Goal: Task Accomplishment & Management: Manage account settings

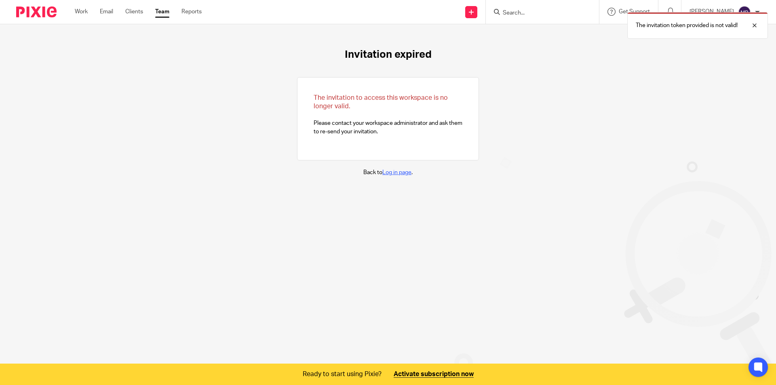
click at [397, 171] on link "Log in page" at bounding box center [396, 173] width 29 height 6
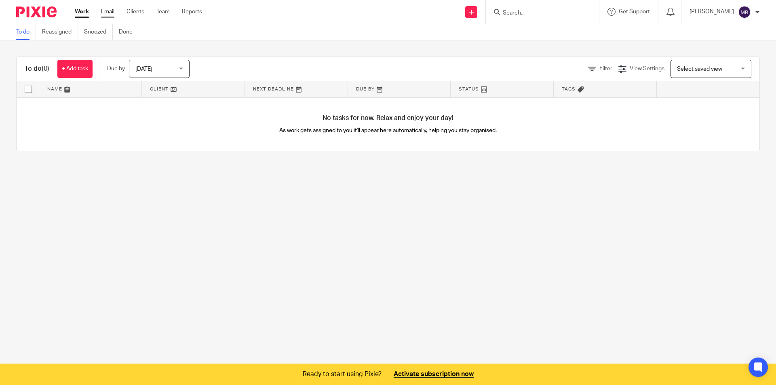
click at [109, 14] on link "Email" at bounding box center [107, 12] width 13 height 8
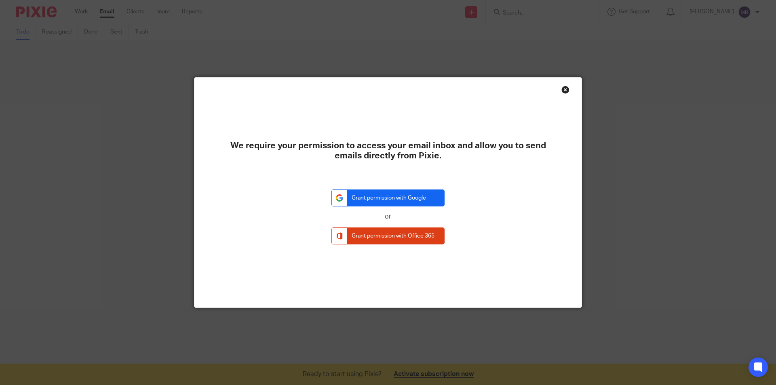
click at [370, 201] on link "Grant permission with Google" at bounding box center [387, 197] width 113 height 17
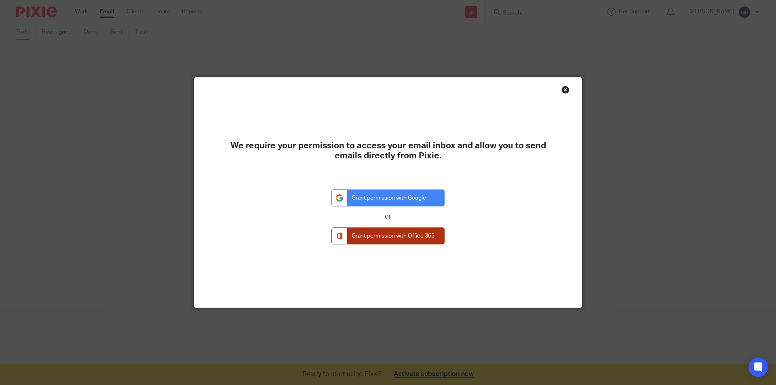
click at [368, 237] on link "Grant permission with Office 365" at bounding box center [387, 235] width 113 height 17
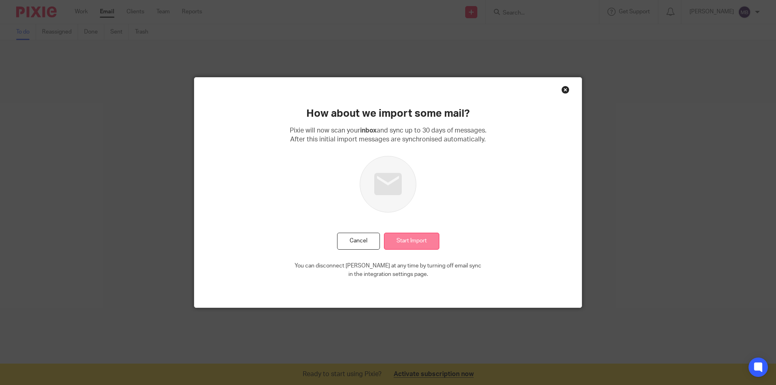
click at [415, 241] on input "Start Import" at bounding box center [411, 241] width 55 height 17
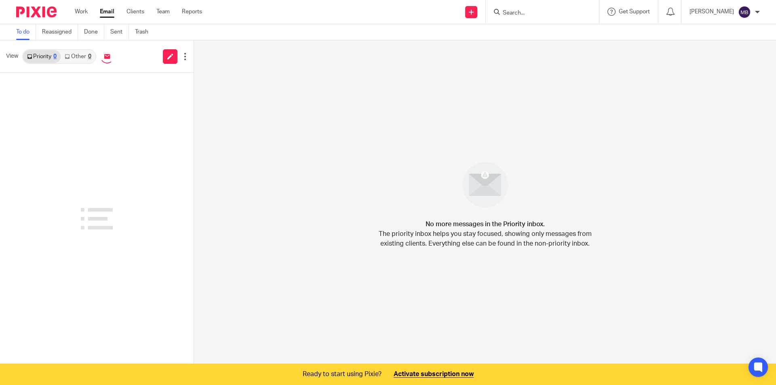
click at [757, 11] on div at bounding box center [757, 12] width 5 height 5
click at [727, 41] on li "Email integration" at bounding box center [728, 44] width 53 height 12
click at [728, 44] on span "Email integration" at bounding box center [734, 44] width 42 height 6
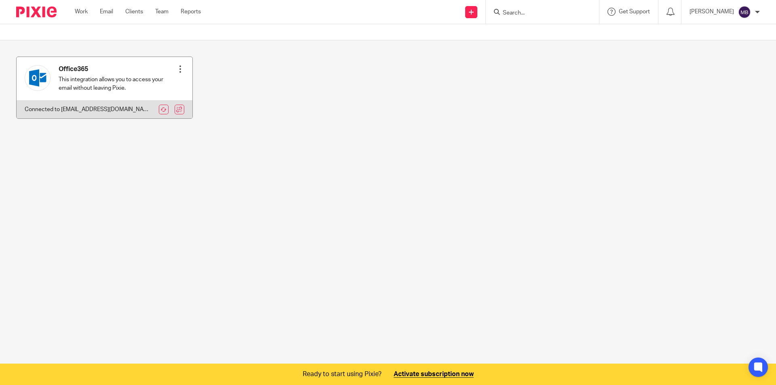
click at [179, 68] on div at bounding box center [180, 69] width 8 height 8
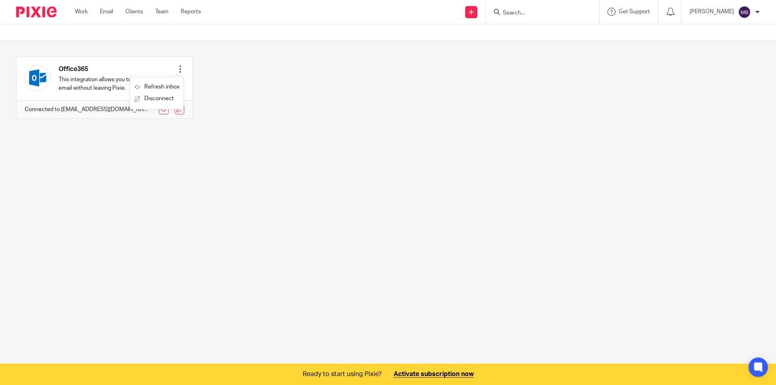
drag, startPoint x: 298, startPoint y: 92, endPoint x: 541, endPoint y: 73, distance: 243.9
click at [306, 90] on div "Office365 This integration allows you to access your email without leaving Pixi…" at bounding box center [382, 94] width 756 height 74
click at [757, 10] on div at bounding box center [757, 12] width 5 height 5
click at [735, 28] on li "My profile" at bounding box center [728, 33] width 53 height 12
click at [721, 31] on span "My profile" at bounding box center [725, 32] width 25 height 6
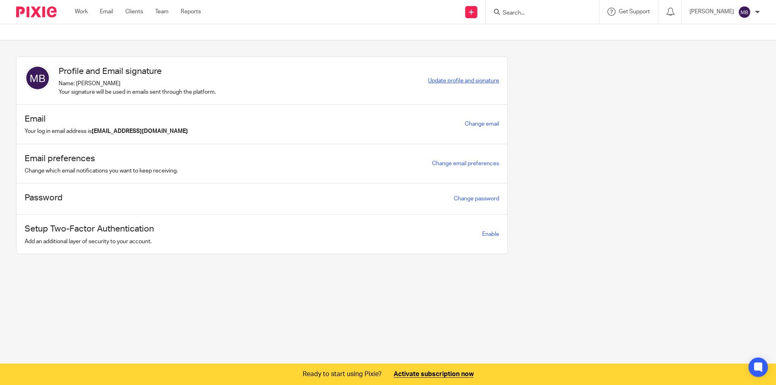
click at [450, 82] on span "Update profile and signature" at bounding box center [463, 81] width 71 height 6
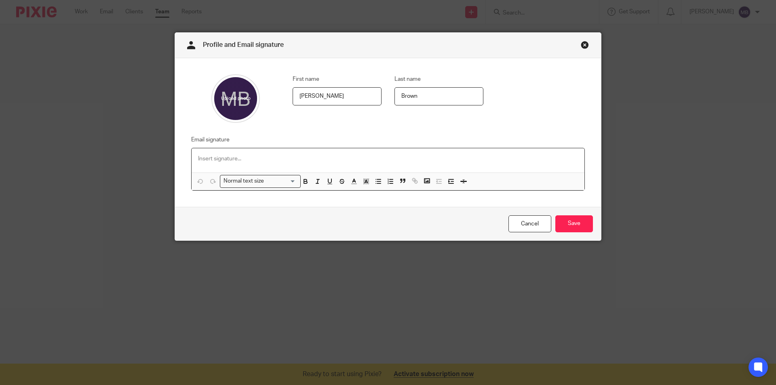
click at [296, 160] on p at bounding box center [388, 159] width 380 height 8
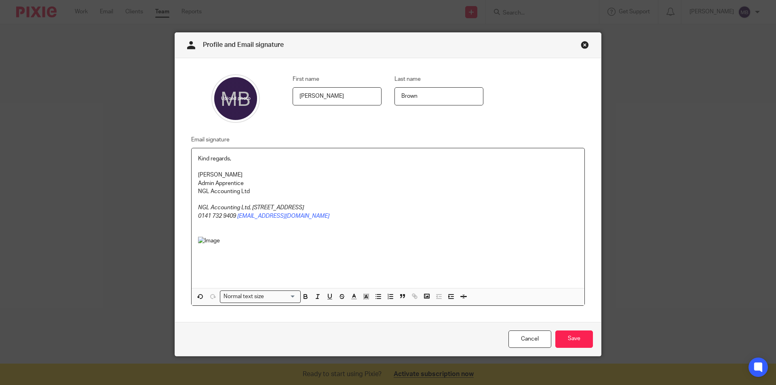
click at [202, 242] on img at bounding box center [219, 258] width 42 height 42
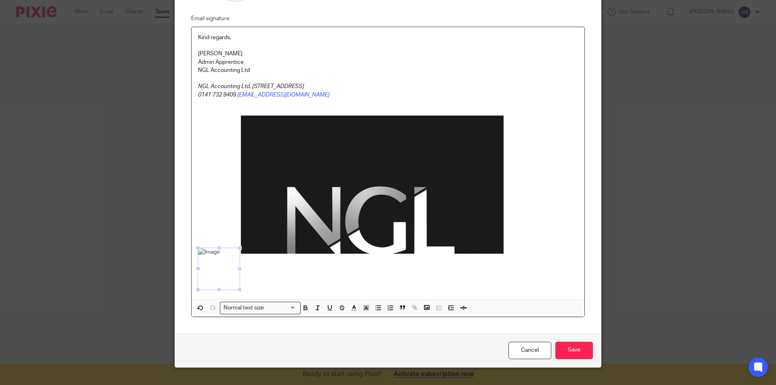
scroll to position [136, 0]
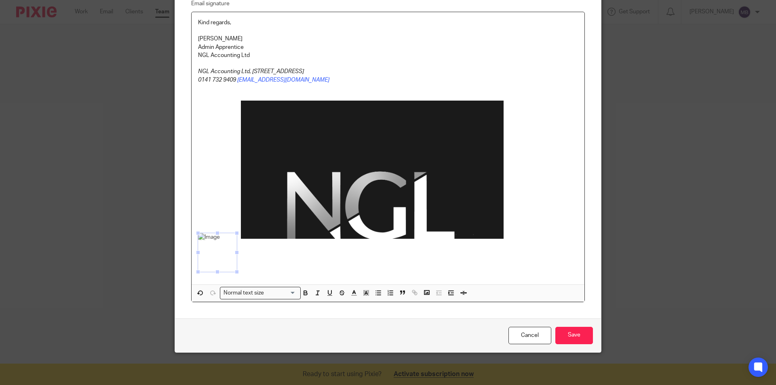
drag, startPoint x: 236, startPoint y: 275, endPoint x: 232, endPoint y: 266, distance: 9.5
click at [233, 268] on span at bounding box center [237, 272] width 8 height 8
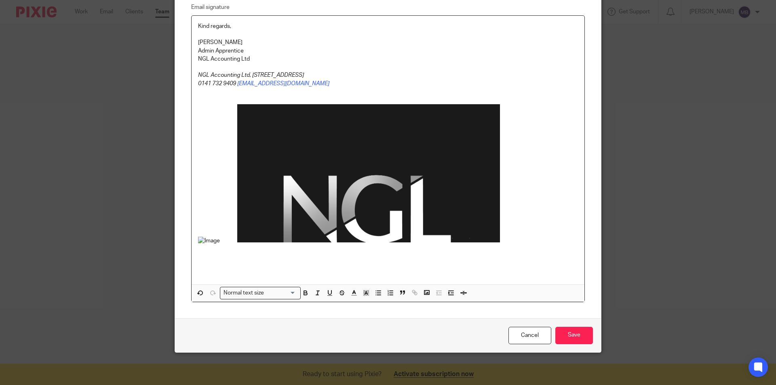
scroll to position [133, 0]
click at [208, 239] on img at bounding box center [217, 256] width 38 height 38
drag, startPoint x: 193, startPoint y: 236, endPoint x: 227, endPoint y: 268, distance: 47.5
click at [227, 268] on span at bounding box center [231, 268] width 8 height 8
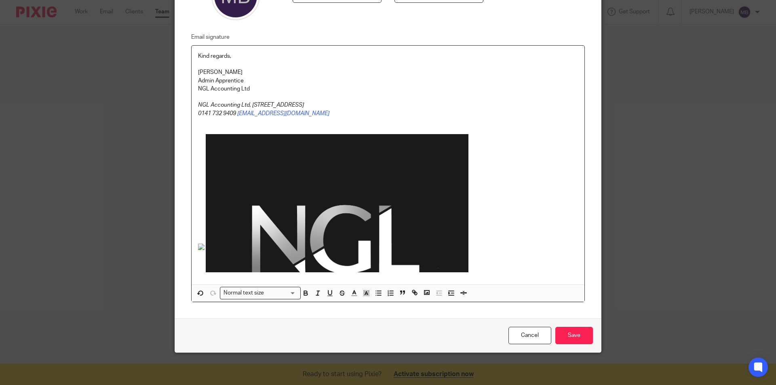
click at [336, 268] on img at bounding box center [337, 203] width 263 height 138
click at [331, 243] on img at bounding box center [337, 203] width 263 height 138
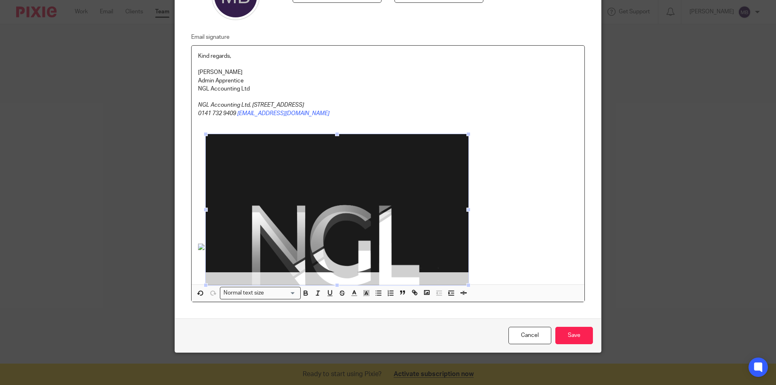
drag, startPoint x: 334, startPoint y: 271, endPoint x: 333, endPoint y: 283, distance: 12.6
click at [333, 283] on span at bounding box center [337, 285] width 8 height 8
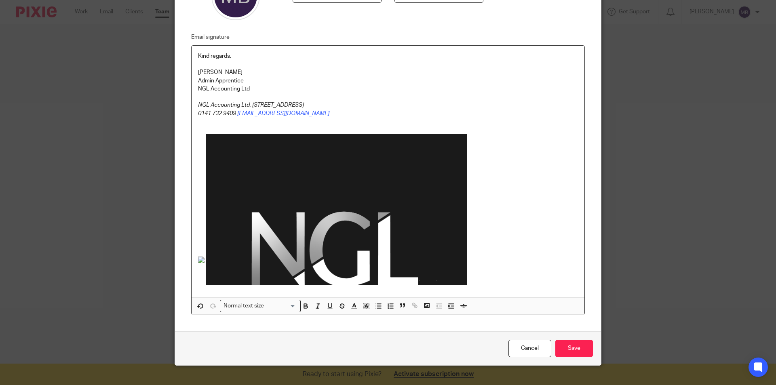
click at [440, 192] on img at bounding box center [336, 209] width 261 height 151
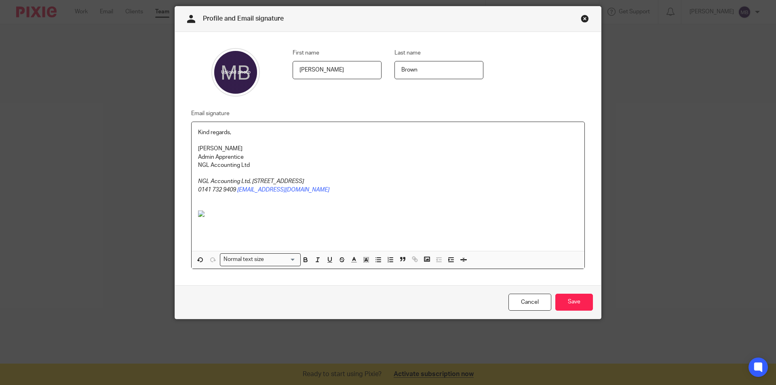
scroll to position [26, 0]
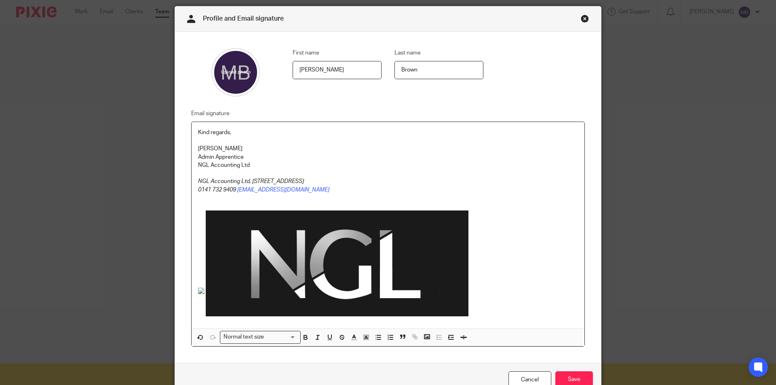
click at [307, 246] on img at bounding box center [337, 263] width 263 height 106
drag, startPoint x: 464, startPoint y: 316, endPoint x: 271, endPoint y: 259, distance: 201.5
click at [271, 259] on span at bounding box center [338, 264] width 264 height 109
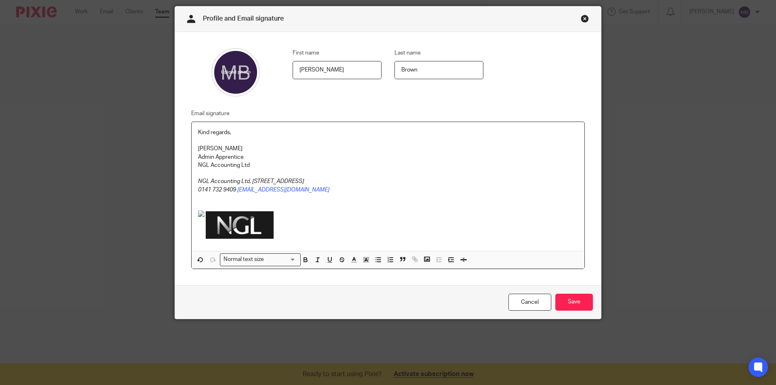
click at [262, 222] on img at bounding box center [240, 224] width 68 height 27
drag, startPoint x: 272, startPoint y: 224, endPoint x: 253, endPoint y: 221, distance: 18.8
click at [253, 221] on span at bounding box center [255, 225] width 8 height 8
click at [249, 228] on img at bounding box center [230, 226] width 49 height 25
drag, startPoint x: 252, startPoint y: 226, endPoint x: 241, endPoint y: 225, distance: 10.5
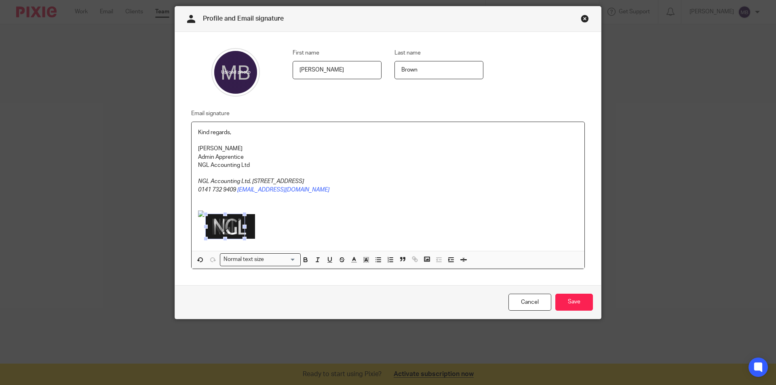
click at [241, 225] on span at bounding box center [244, 227] width 8 height 8
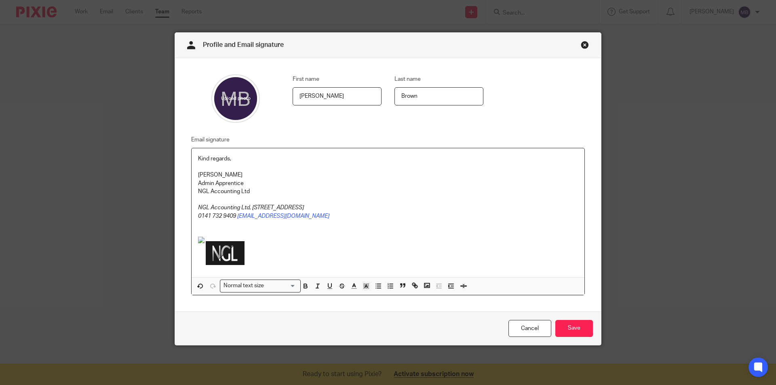
scroll to position [0, 0]
drag, startPoint x: 223, startPoint y: 223, endPoint x: 219, endPoint y: 214, distance: 9.4
click at [219, 214] on div "Kind regards, Maia Brown Admin Apprentice NGL Accounting Ltd NGL Accounting Ltd…" at bounding box center [388, 212] width 393 height 129
click at [224, 254] on img at bounding box center [225, 253] width 39 height 24
click at [233, 255] on img at bounding box center [225, 253] width 39 height 24
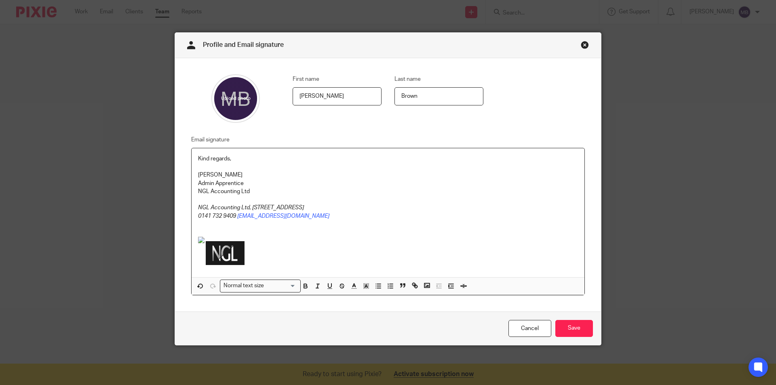
click at [219, 252] on img at bounding box center [225, 253] width 39 height 24
drag, startPoint x: 221, startPoint y: 241, endPoint x: 217, endPoint y: 227, distance: 14.2
click at [221, 227] on span at bounding box center [225, 230] width 8 height 8
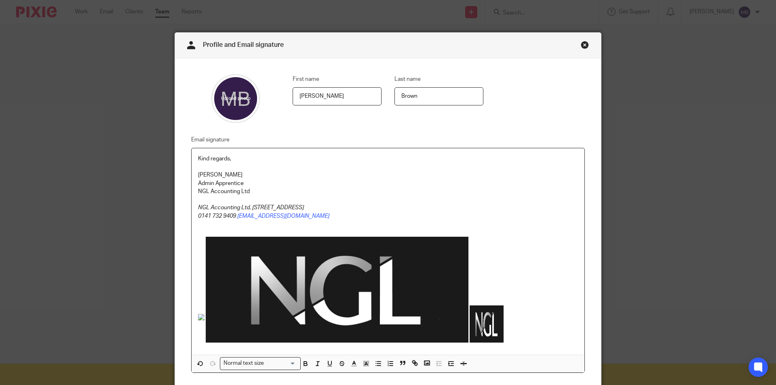
click at [323, 299] on img at bounding box center [337, 290] width 263 height 106
click at [202, 319] on p at bounding box center [388, 291] width 380 height 109
click at [199, 319] on img at bounding box center [201, 317] width 6 height 6
click at [198, 317] on span at bounding box center [202, 329] width 8 height 31
click at [198, 317] on img at bounding box center [201, 317] width 6 height 6
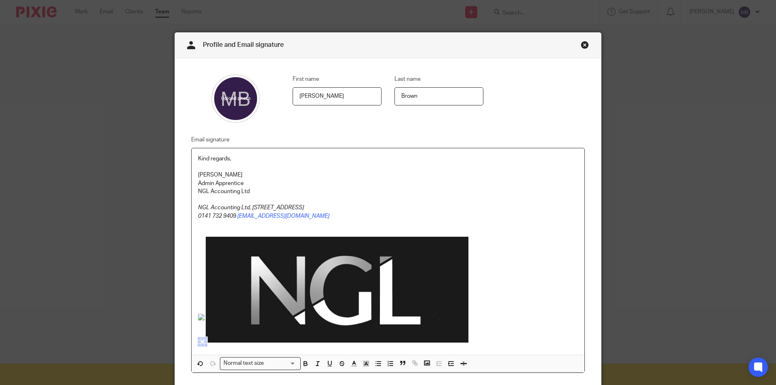
drag, startPoint x: 198, startPoint y: 318, endPoint x: 191, endPoint y: 329, distance: 13.1
click at [245, 317] on p at bounding box center [388, 291] width 380 height 109
click at [254, 290] on img at bounding box center [337, 290] width 263 height 106
drag, startPoint x: 466, startPoint y: 342, endPoint x: 305, endPoint y: 281, distance: 171.8
click at [305, 281] on span at bounding box center [307, 278] width 8 height 8
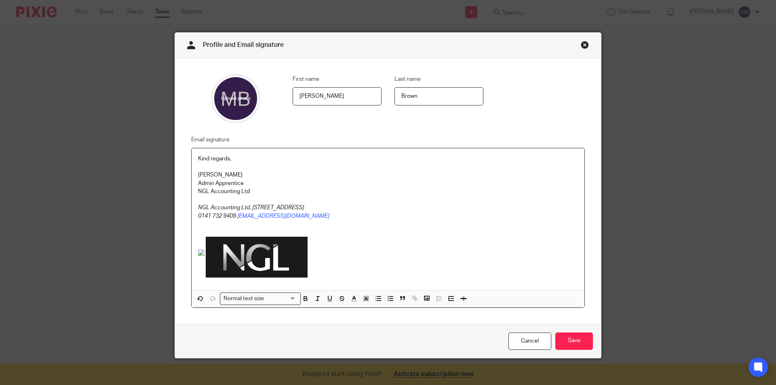
click at [299, 257] on img at bounding box center [257, 257] width 102 height 41
drag, startPoint x: 305, startPoint y: 255, endPoint x: 249, endPoint y: 246, distance: 56.5
click at [249, 246] on span at bounding box center [257, 259] width 103 height 44
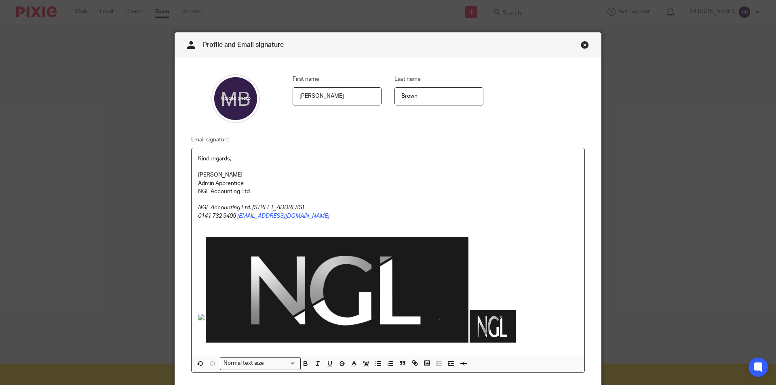
click at [444, 317] on img at bounding box center [337, 290] width 263 height 106
drag, startPoint x: 464, startPoint y: 339, endPoint x: 248, endPoint y: 285, distance: 222.8
click at [248, 285] on span at bounding box center [338, 291] width 264 height 109
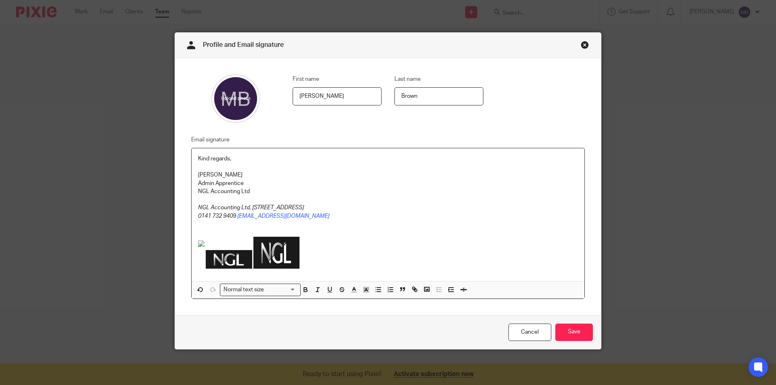
click at [267, 253] on img at bounding box center [276, 253] width 46 height 32
click at [221, 257] on img at bounding box center [229, 259] width 46 height 19
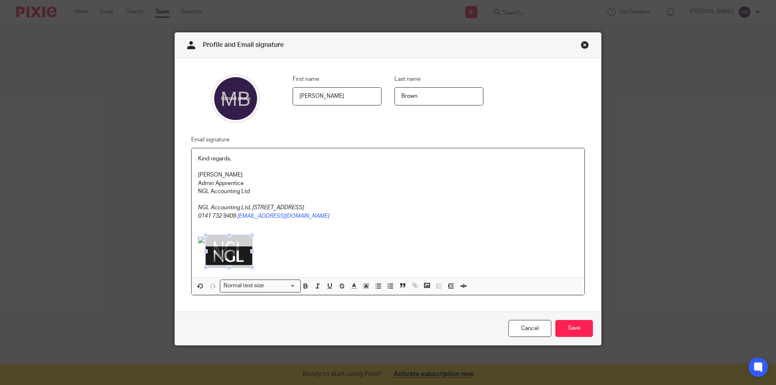
drag, startPoint x: 225, startPoint y: 246, endPoint x: 222, endPoint y: 232, distance: 13.9
click at [225, 232] on span at bounding box center [229, 235] width 8 height 8
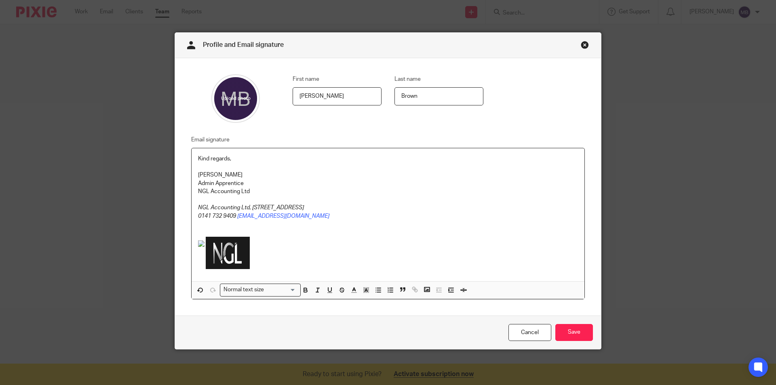
click at [284, 246] on p at bounding box center [388, 254] width 380 height 35
click at [585, 333] on input "Save" at bounding box center [574, 332] width 38 height 17
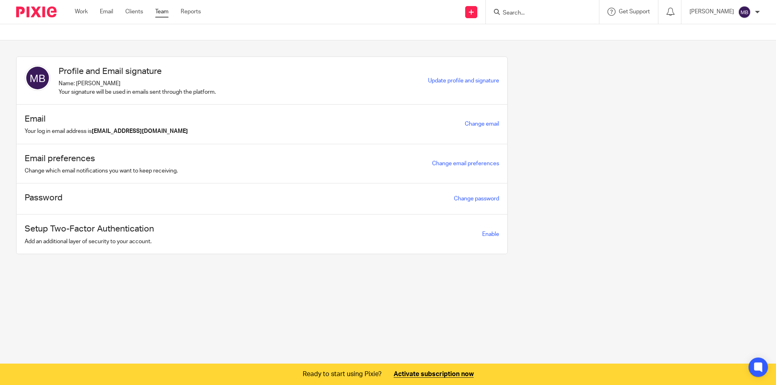
click at [164, 13] on link "Team" at bounding box center [161, 12] width 13 height 8
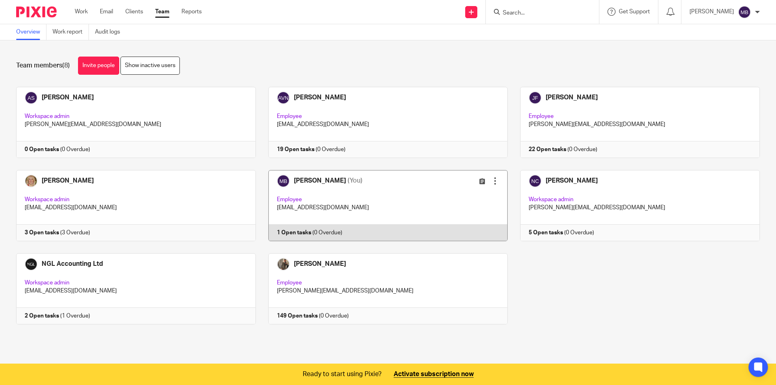
click at [287, 231] on link at bounding box center [382, 205] width 252 height 71
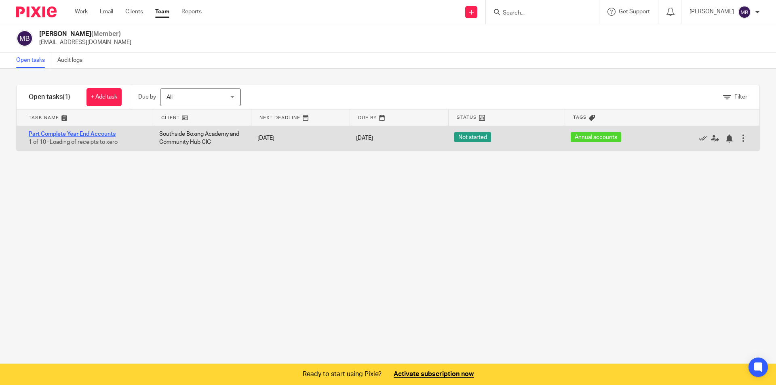
click at [88, 133] on link "Part Complete Year End Accounts" at bounding box center [72, 134] width 87 height 6
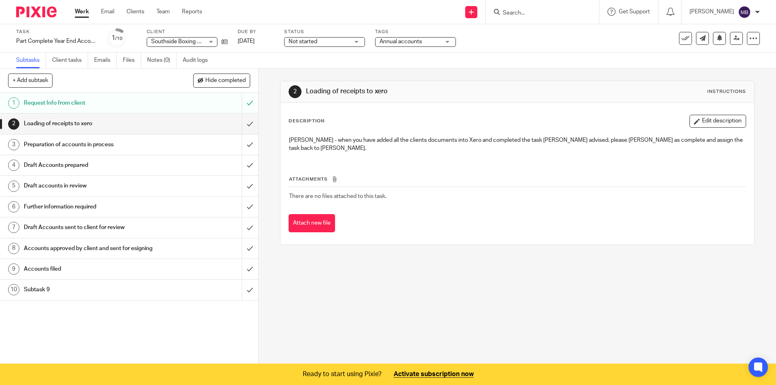
click at [311, 43] on span "Not started" at bounding box center [302, 42] width 29 height 6
click at [317, 66] on li "In progress" at bounding box center [324, 71] width 80 height 17
